Goal: Task Accomplishment & Management: Use online tool/utility

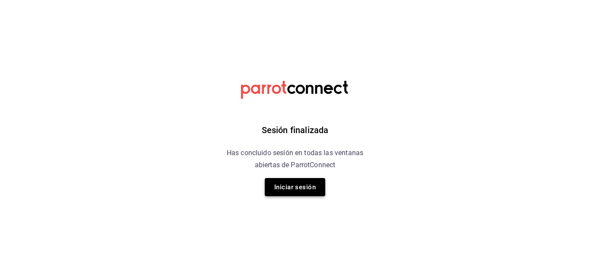
click at [316, 191] on button "Iniciar sesión" at bounding box center [295, 187] width 61 height 18
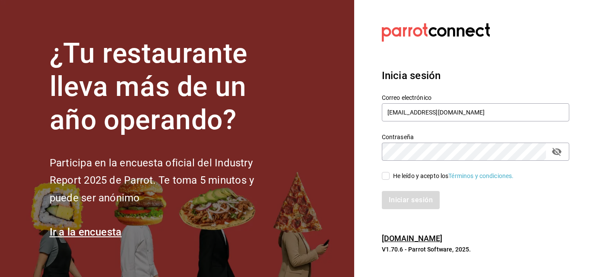
click at [389, 174] on input "He leído y acepto los Términos y condiciones." at bounding box center [386, 176] width 8 height 8
checkbox input "true"
click at [401, 200] on button "Iniciar sesión" at bounding box center [411, 200] width 59 height 18
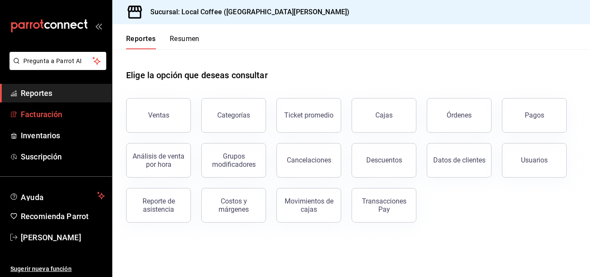
click at [49, 112] on span "Facturación" at bounding box center [63, 114] width 84 height 12
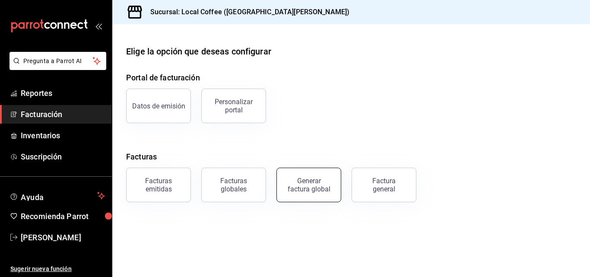
click at [306, 182] on div "Generar factura global" at bounding box center [308, 185] width 43 height 16
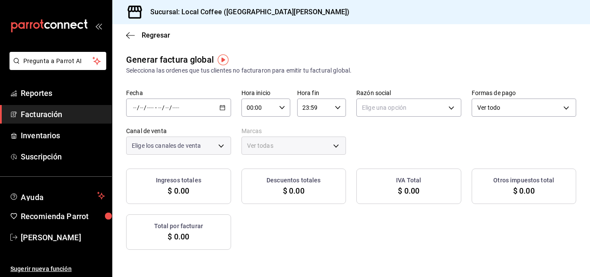
type input "PARROT,UBER_EATS,RAPPI,DIDI_FOOD,ONLINE"
click at [231, 111] on div "/ / - / /" at bounding box center [178, 108] width 105 height 18
click at [172, 134] on span "Rango de fechas" at bounding box center [167, 133] width 67 height 9
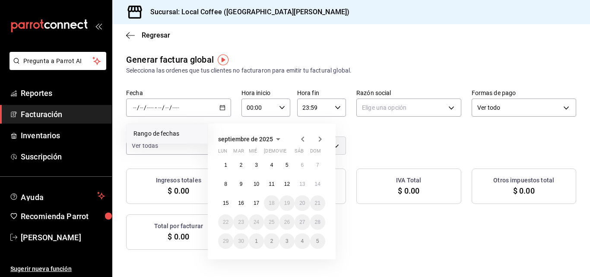
click at [172, 134] on span "Rango de fechas" at bounding box center [167, 133] width 67 height 9
click at [303, 141] on icon "button" at bounding box center [303, 139] width 10 height 10
click at [286, 168] on abbr "1" at bounding box center [287, 165] width 3 height 6
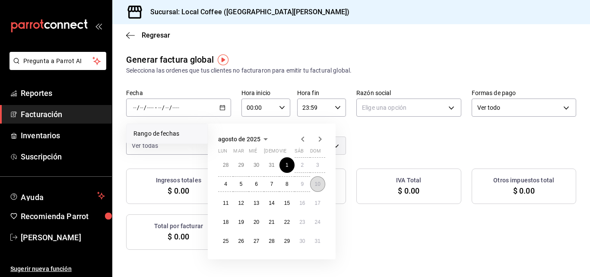
click at [319, 186] on abbr "10" at bounding box center [318, 184] width 6 height 6
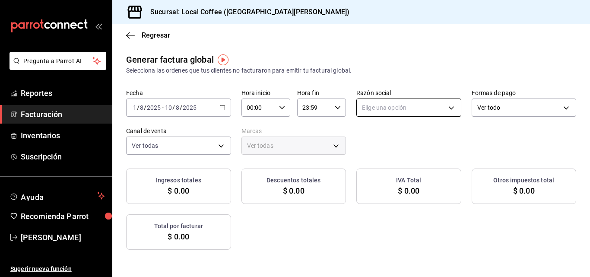
click at [462, 109] on body "Pregunta a Parrot AI Reportes Facturación Inventarios Suscripción Ayuda Recomie…" at bounding box center [295, 138] width 590 height 277
click at [447, 150] on li "LOCAL 603" at bounding box center [500, 151] width 140 height 16
type input "8d16dfdb-891e-4624-b004-3b62b36747af"
type input "5b06c6f2-e905-4bb1-8540-24436df04c98"
checkbox input "true"
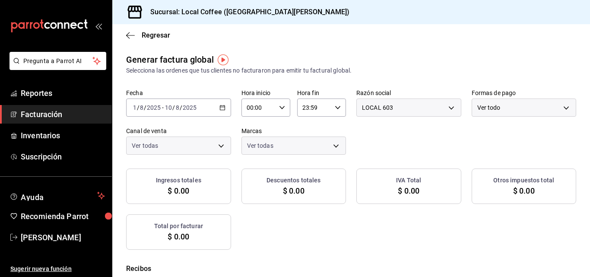
checkbox input "true"
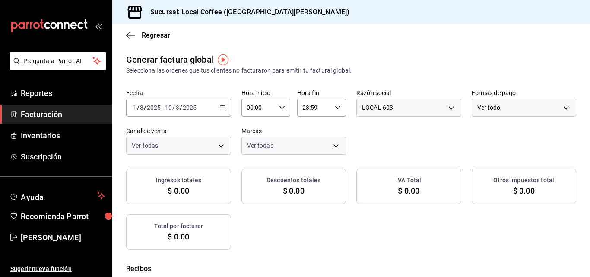
checkbox input "true"
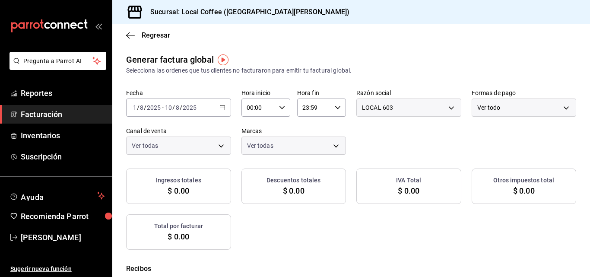
checkbox input "true"
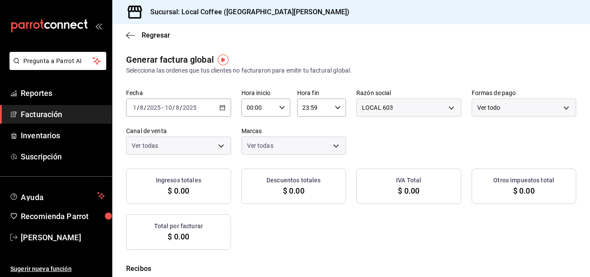
checkbox input "true"
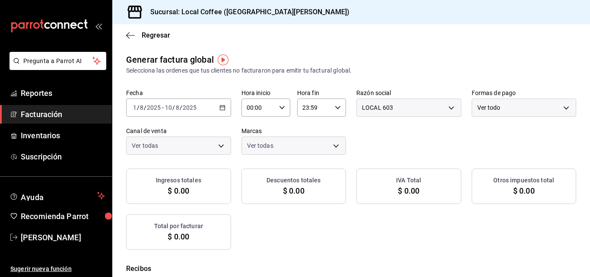
checkbox input "true"
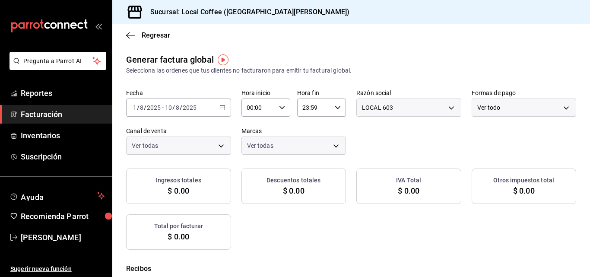
checkbox input "true"
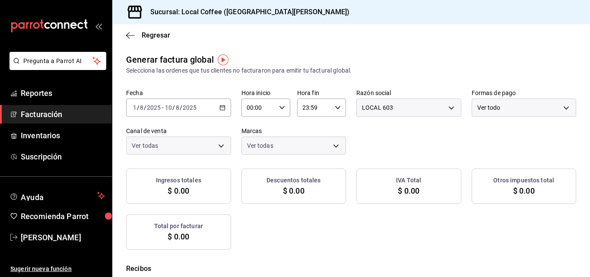
checkbox input "true"
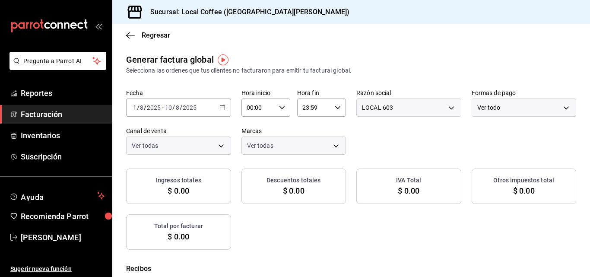
checkbox input "true"
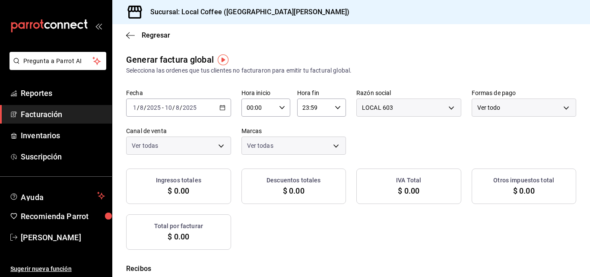
checkbox input "true"
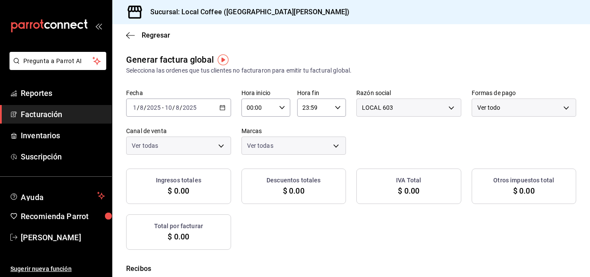
checkbox input "true"
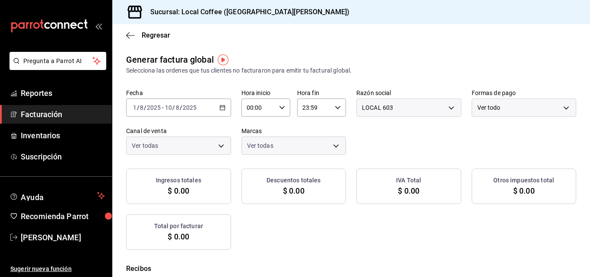
checkbox input "true"
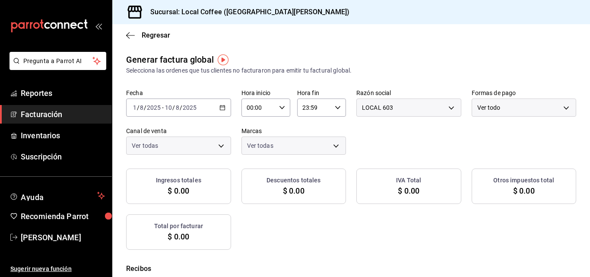
checkbox input "true"
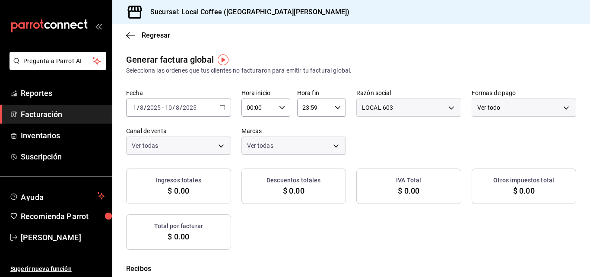
checkbox input "true"
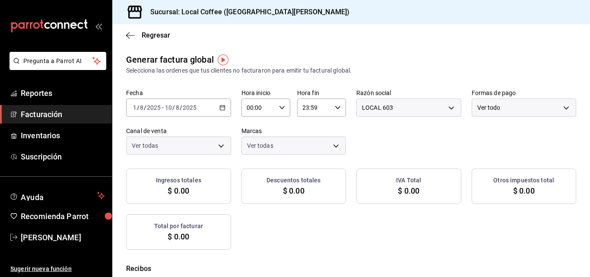
checkbox input "true"
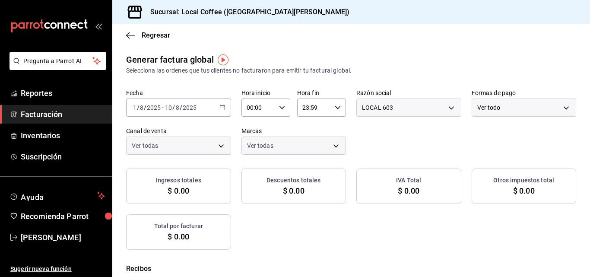
checkbox input "true"
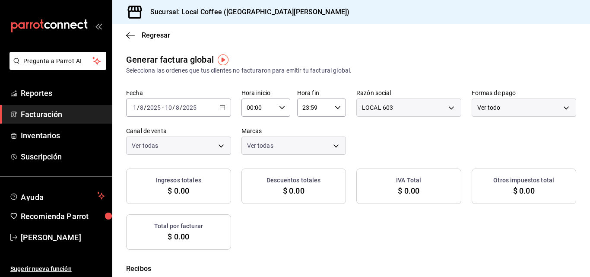
checkbox input "true"
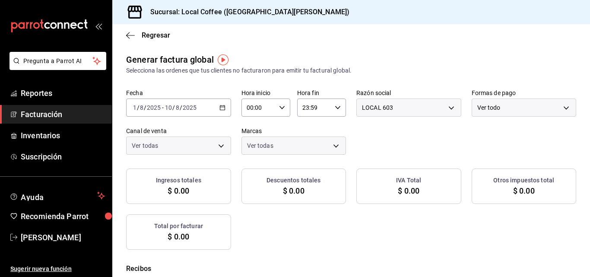
checkbox input "true"
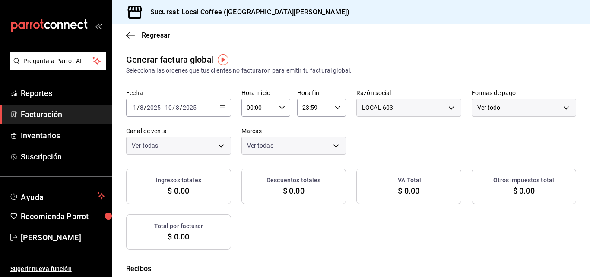
checkbox input "true"
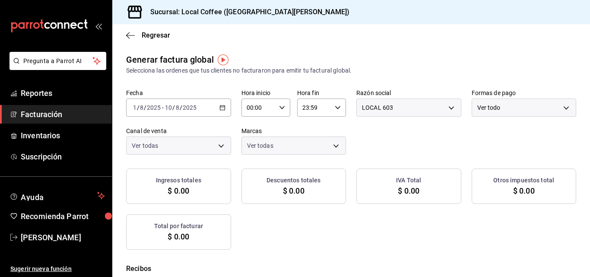
checkbox input "true"
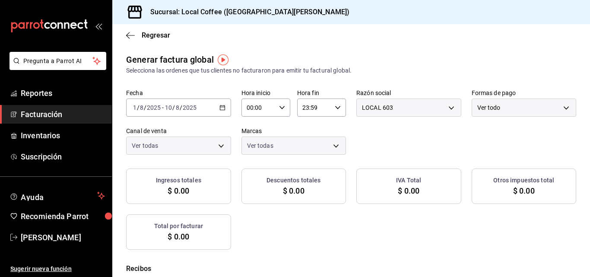
checkbox input "true"
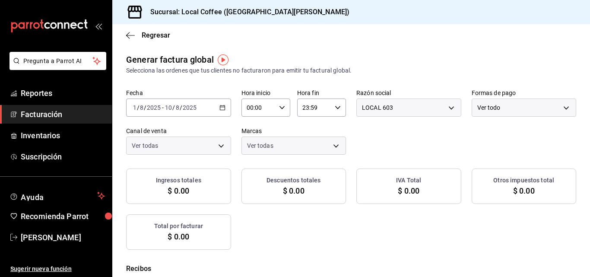
checkbox input "true"
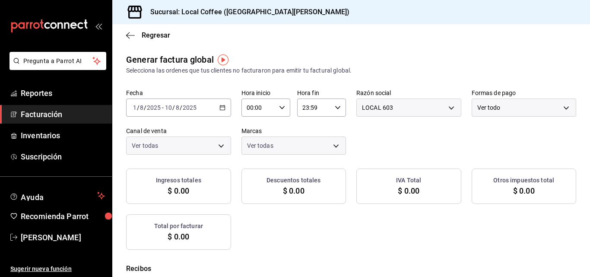
checkbox input "true"
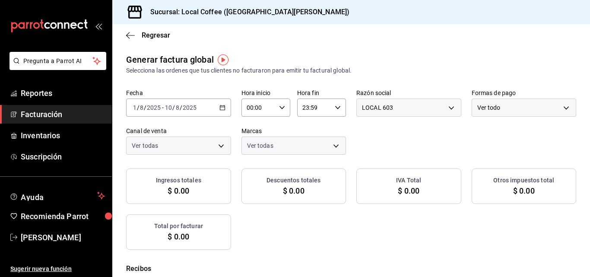
checkbox input "true"
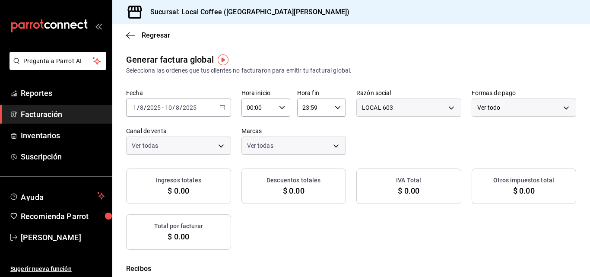
checkbox input "true"
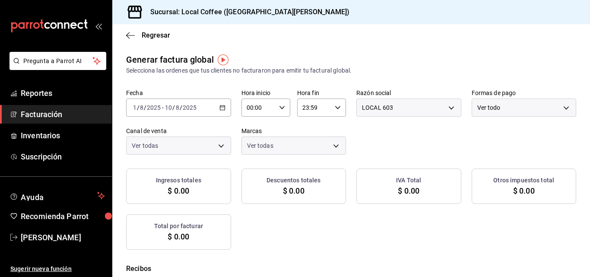
checkbox input "true"
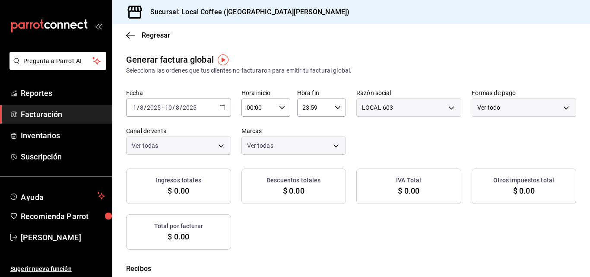
checkbox input "true"
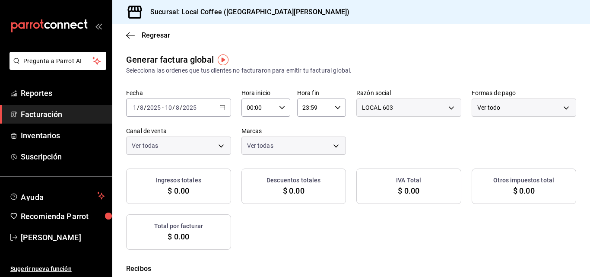
checkbox input "true"
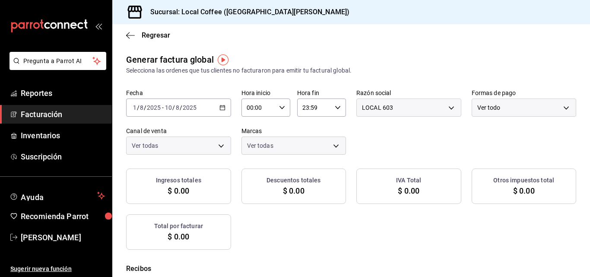
checkbox input "true"
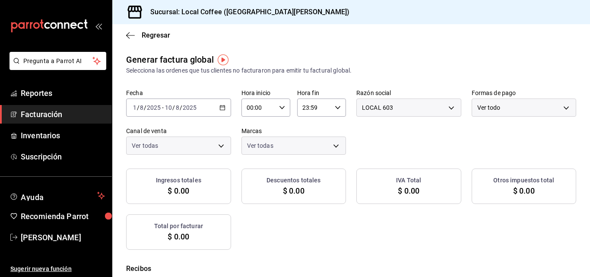
checkbox input "true"
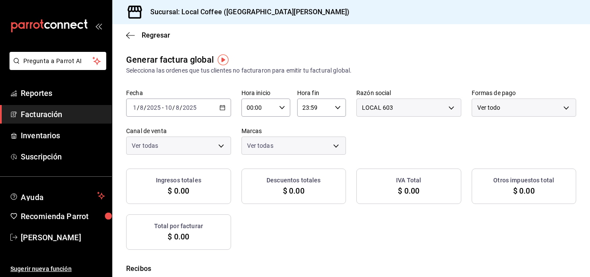
checkbox input "true"
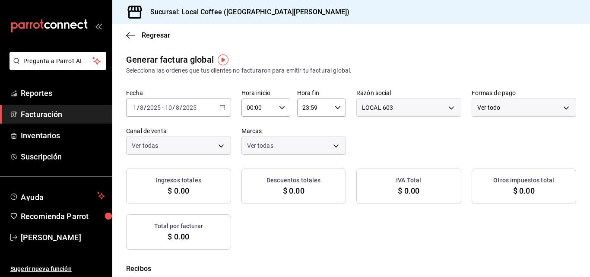
checkbox input "true"
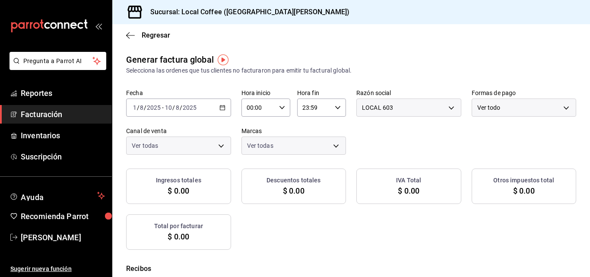
checkbox input "true"
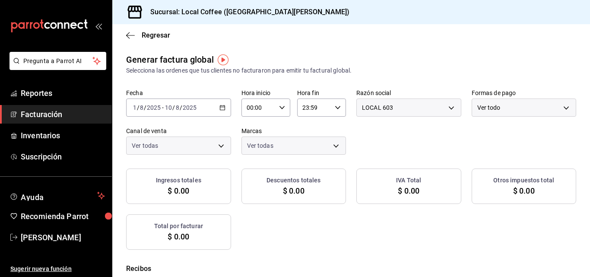
checkbox input "true"
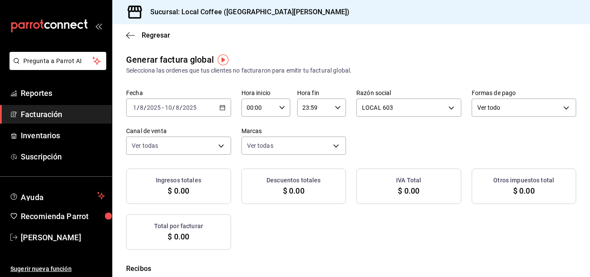
checkbox input "true"
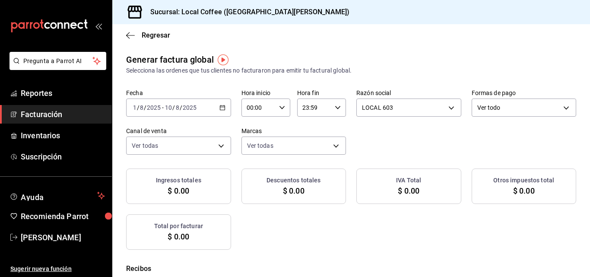
checkbox input "true"
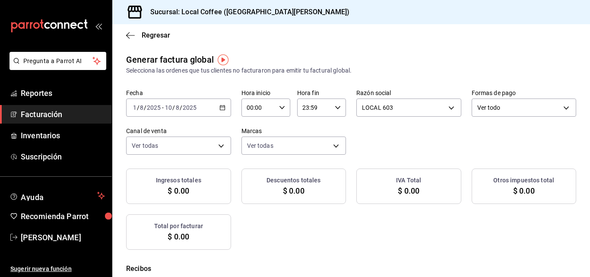
checkbox input "true"
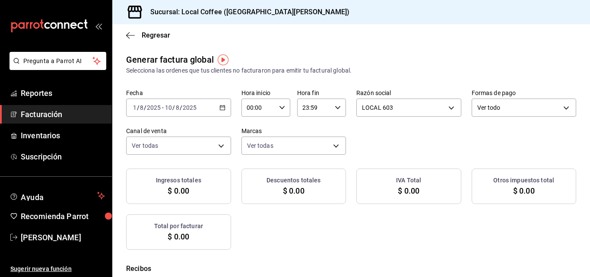
checkbox input "true"
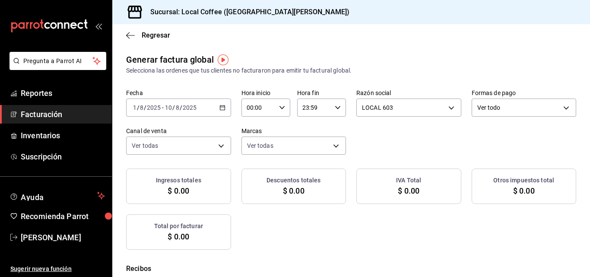
checkbox input "true"
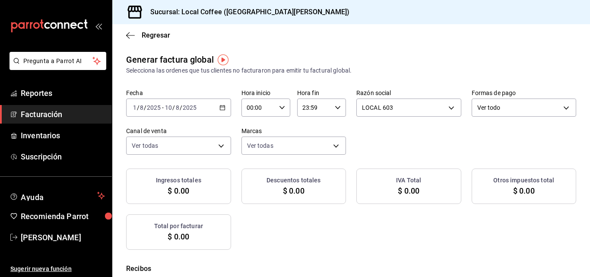
checkbox input "true"
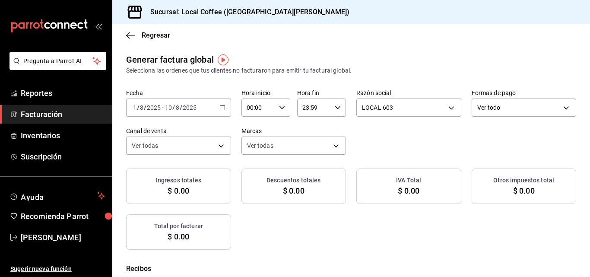
checkbox input "true"
click at [266, 156] on div "Generar factura global Selecciona las ordenes que tus clientes no facturaron pa…" at bounding box center [351, 151] width 478 height 197
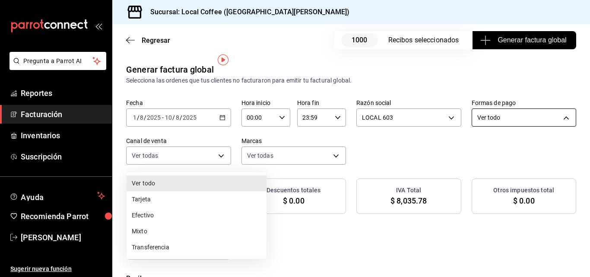
click at [262, 150] on body "Pregunta a Parrot AI Reportes Facturación Inventarios Suscripción Ayuda Recomie…" at bounding box center [295, 138] width 590 height 277
click at [150, 202] on li "Tarjeta" at bounding box center [197, 199] width 140 height 16
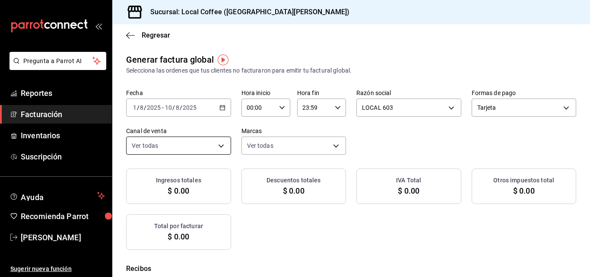
click at [231, 134] on label "Canal de venta" at bounding box center [178, 131] width 105 height 6
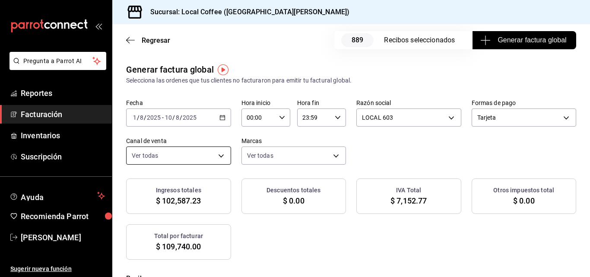
click at [296, 157] on body "Pregunta a Parrot AI Reportes Facturación Inventarios Suscripción Ayuda Recomie…" at bounding box center [295, 138] width 590 height 277
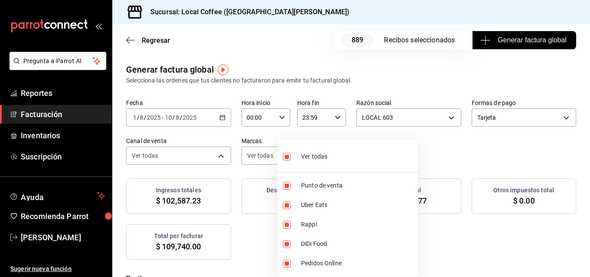
click at [463, 157] on div at bounding box center [295, 138] width 590 height 277
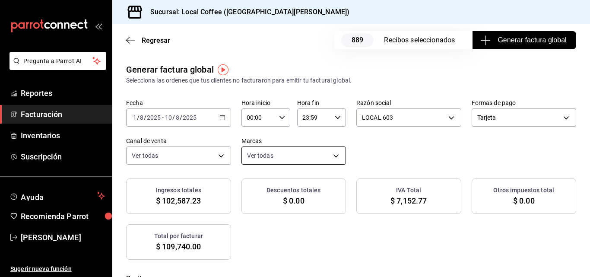
click at [459, 157] on body "Pregunta a Parrot AI Reportes Facturación Inventarios Suscripción Ayuda Recomie…" at bounding box center [295, 138] width 590 height 277
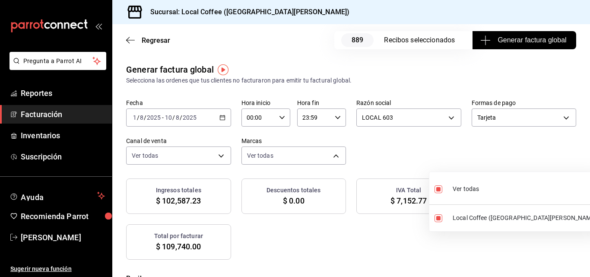
click at [431, 72] on div at bounding box center [295, 138] width 590 height 277
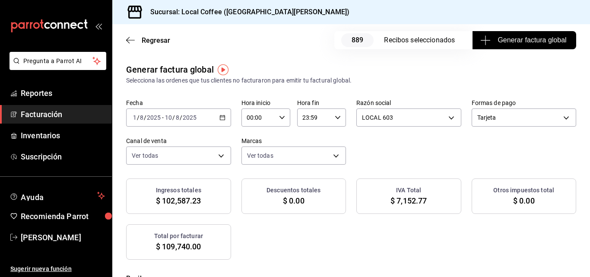
click at [481, 44] on icon "button" at bounding box center [486, 40] width 10 height 10
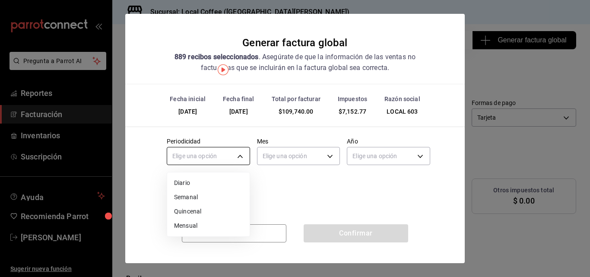
click at [217, 152] on body "Pregunta a Parrot AI Reportes Facturación Inventarios Suscripción Ayuda Recomie…" at bounding box center [295, 138] width 590 height 277
click at [197, 197] on li "Semanal" at bounding box center [208, 197] width 83 height 14
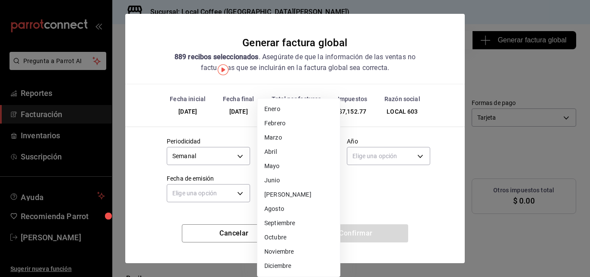
click at [290, 157] on body "Pregunta a Parrot AI Reportes Facturación Inventarios Suscripción Ayuda Recomie…" at bounding box center [295, 138] width 590 height 277
click at [271, 206] on li "Agosto" at bounding box center [299, 209] width 83 height 14
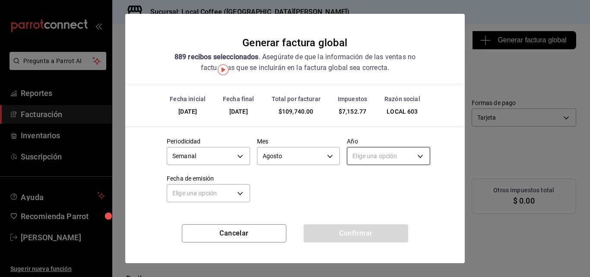
click at [377, 151] on body "Pregunta a Parrot AI Reportes Facturación Inventarios Suscripción Ayuda Recomie…" at bounding box center [295, 138] width 590 height 277
click at [364, 185] on li "2025" at bounding box center [388, 183] width 83 height 14
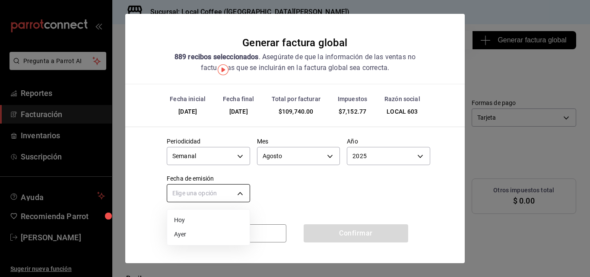
click at [203, 201] on body "Pregunta a Parrot AI Reportes Facturación Inventarios Suscripción Ayuda Recomie…" at bounding box center [295, 138] width 590 height 277
click at [182, 220] on li "Hoy" at bounding box center [208, 220] width 83 height 14
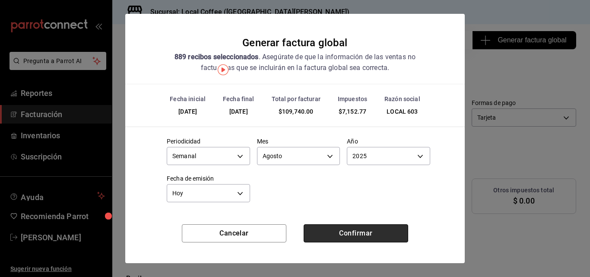
click at [324, 233] on button "Confirmar" at bounding box center [356, 233] width 105 height 18
